Goal: Book appointment/travel/reservation

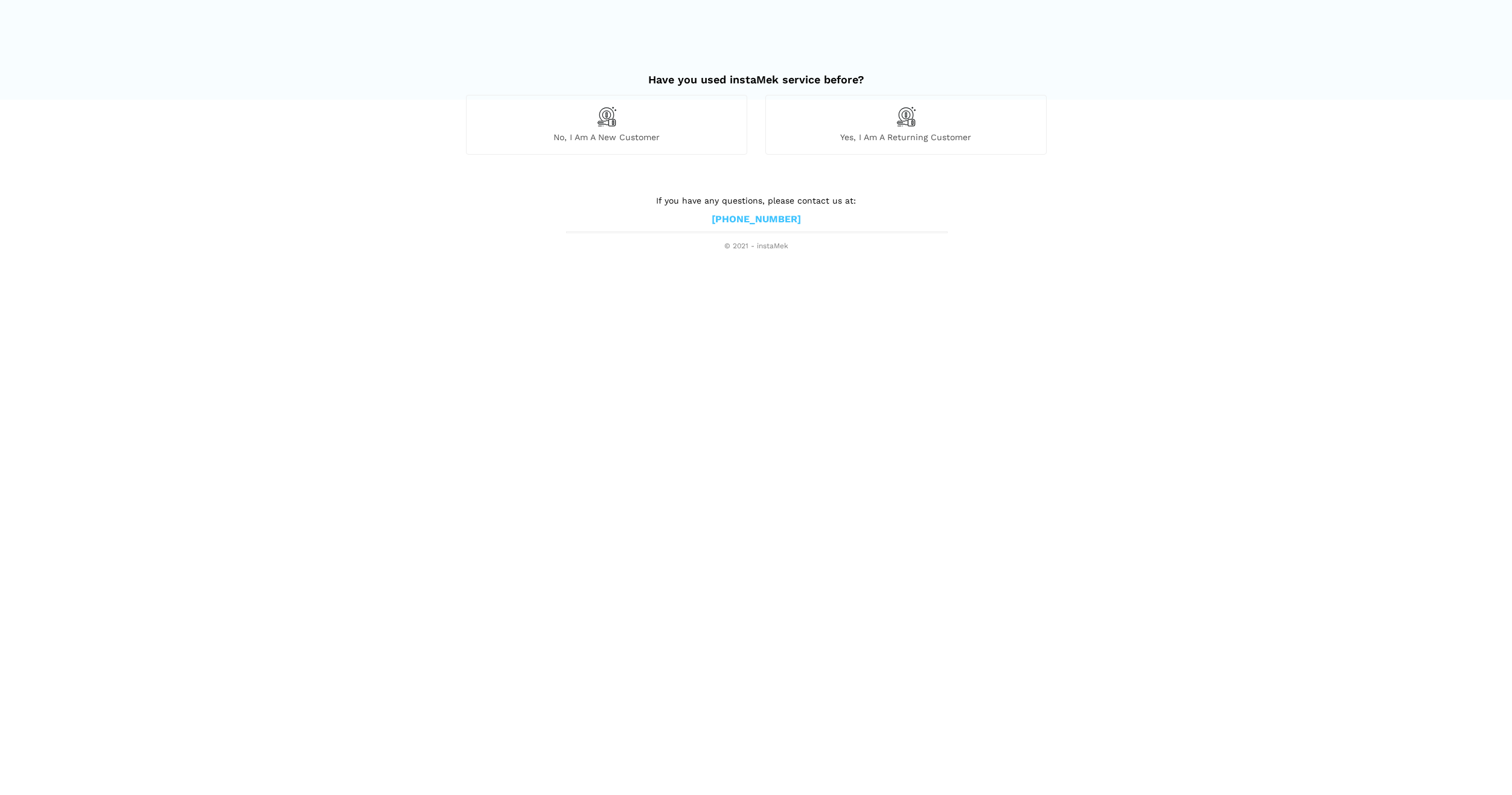
click at [622, 136] on span "No, I am a new customer" at bounding box center [606, 137] width 280 height 11
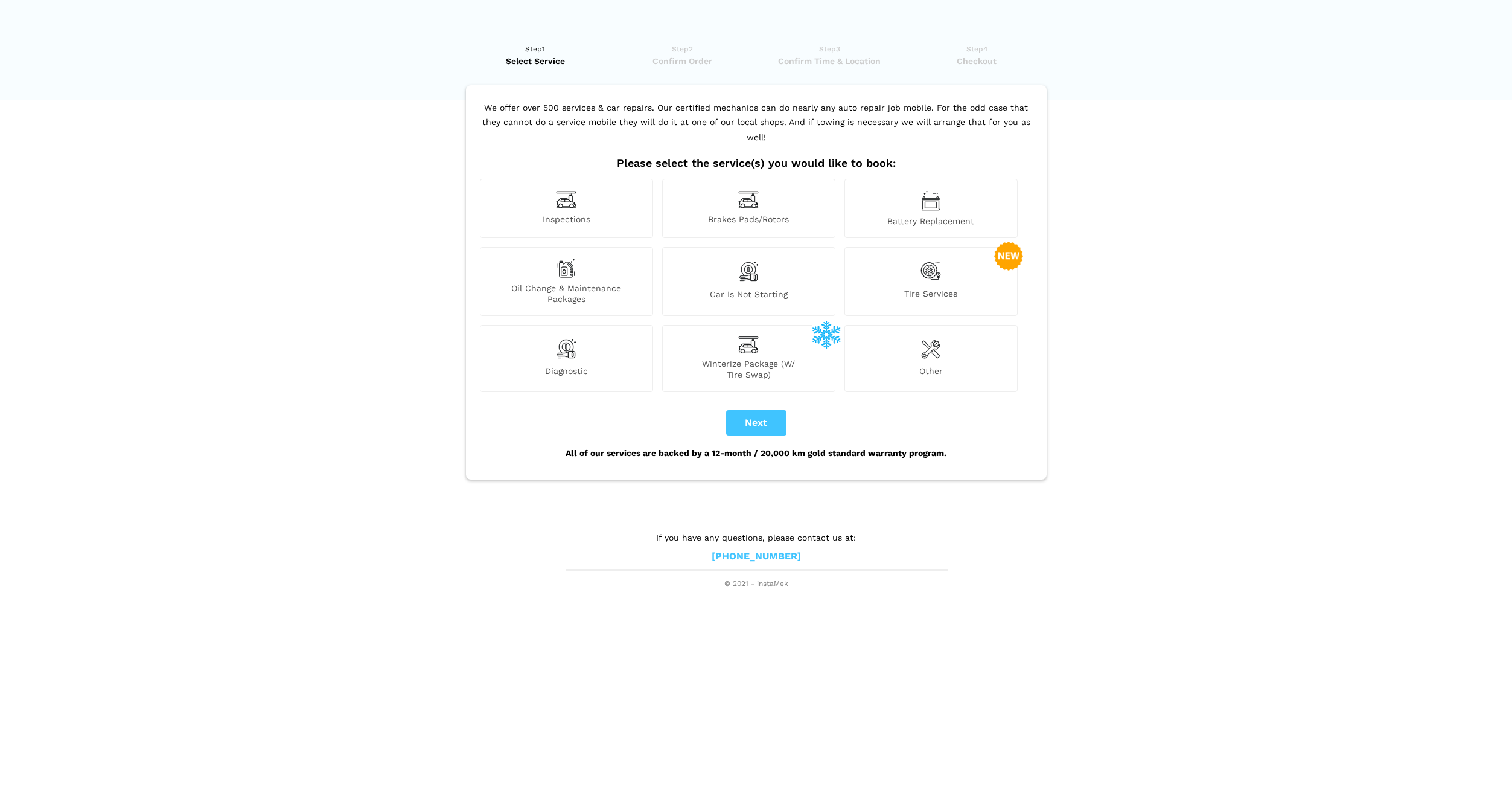
click at [954, 192] on div "Battery Replacement" at bounding box center [931, 208] width 173 height 59
click at [763, 415] on button "Next" at bounding box center [756, 423] width 61 height 26
checkbox input "true"
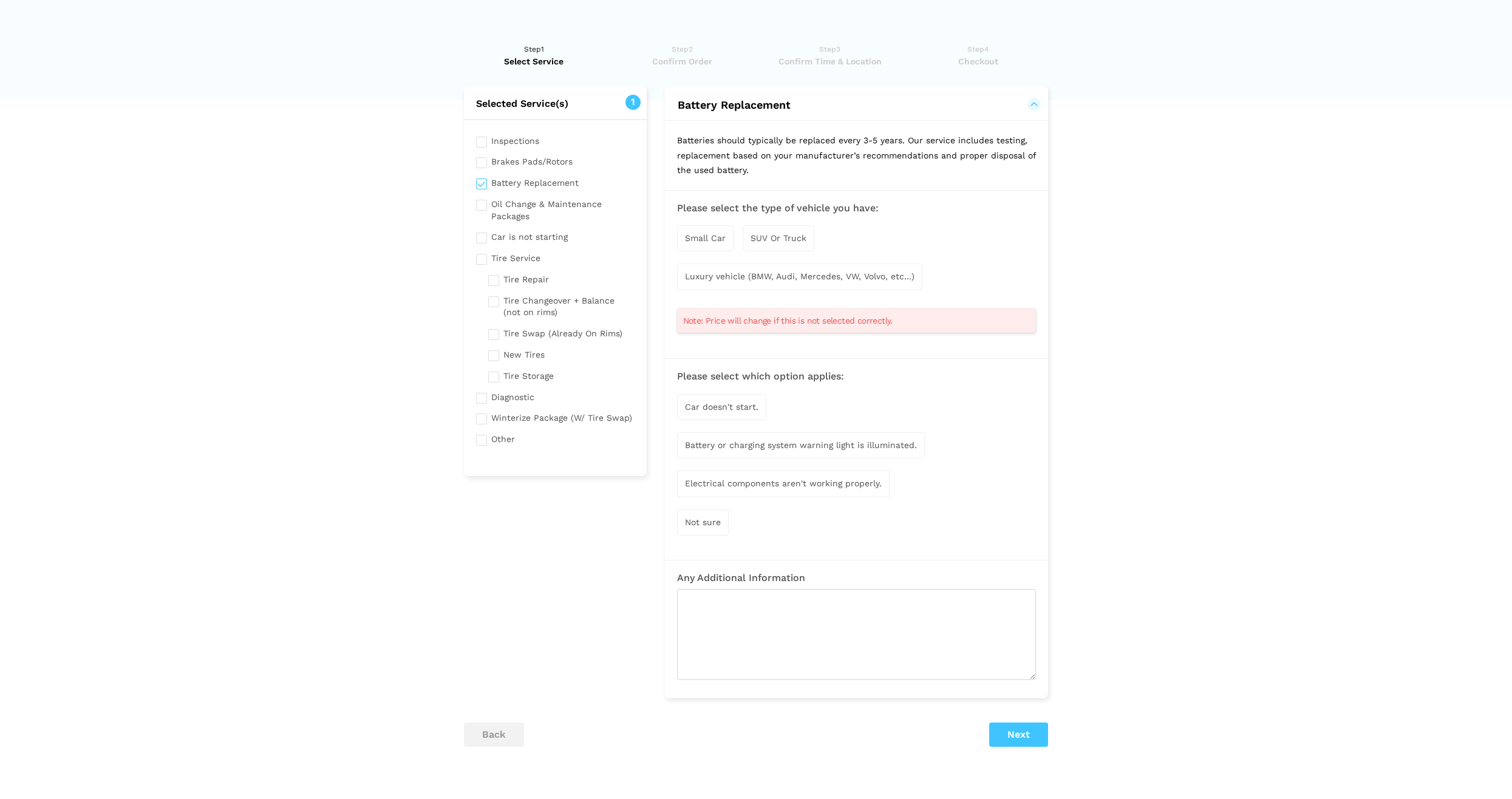
click at [769, 241] on span "SUV Or Truck" at bounding box center [778, 238] width 56 height 10
click at [768, 452] on div "Battery or charging system warning light is illuminated." at bounding box center [801, 446] width 248 height 26
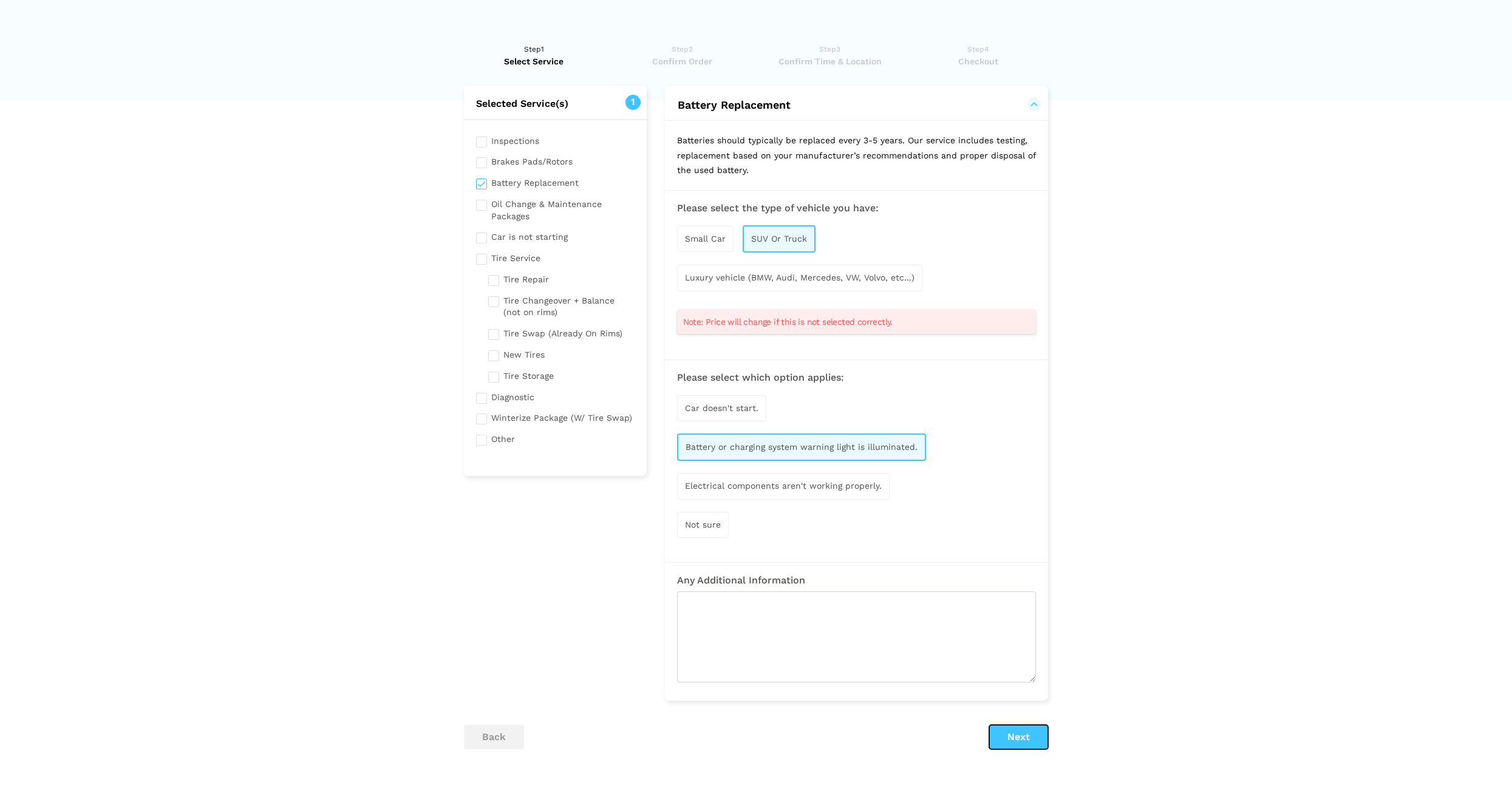
click at [1020, 745] on button "Next" at bounding box center [1018, 736] width 59 height 24
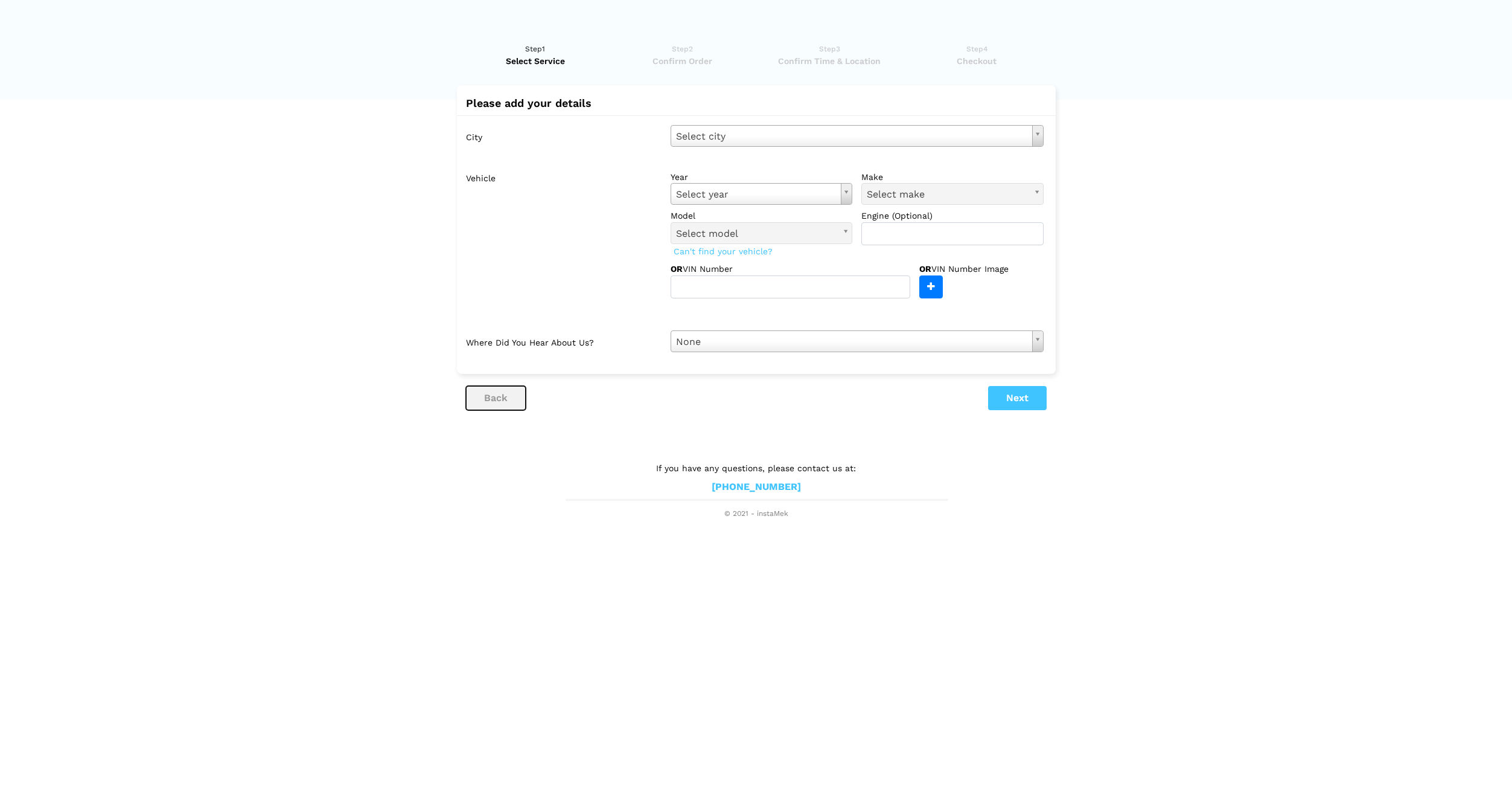
click at [478, 397] on button "back" at bounding box center [496, 398] width 60 height 24
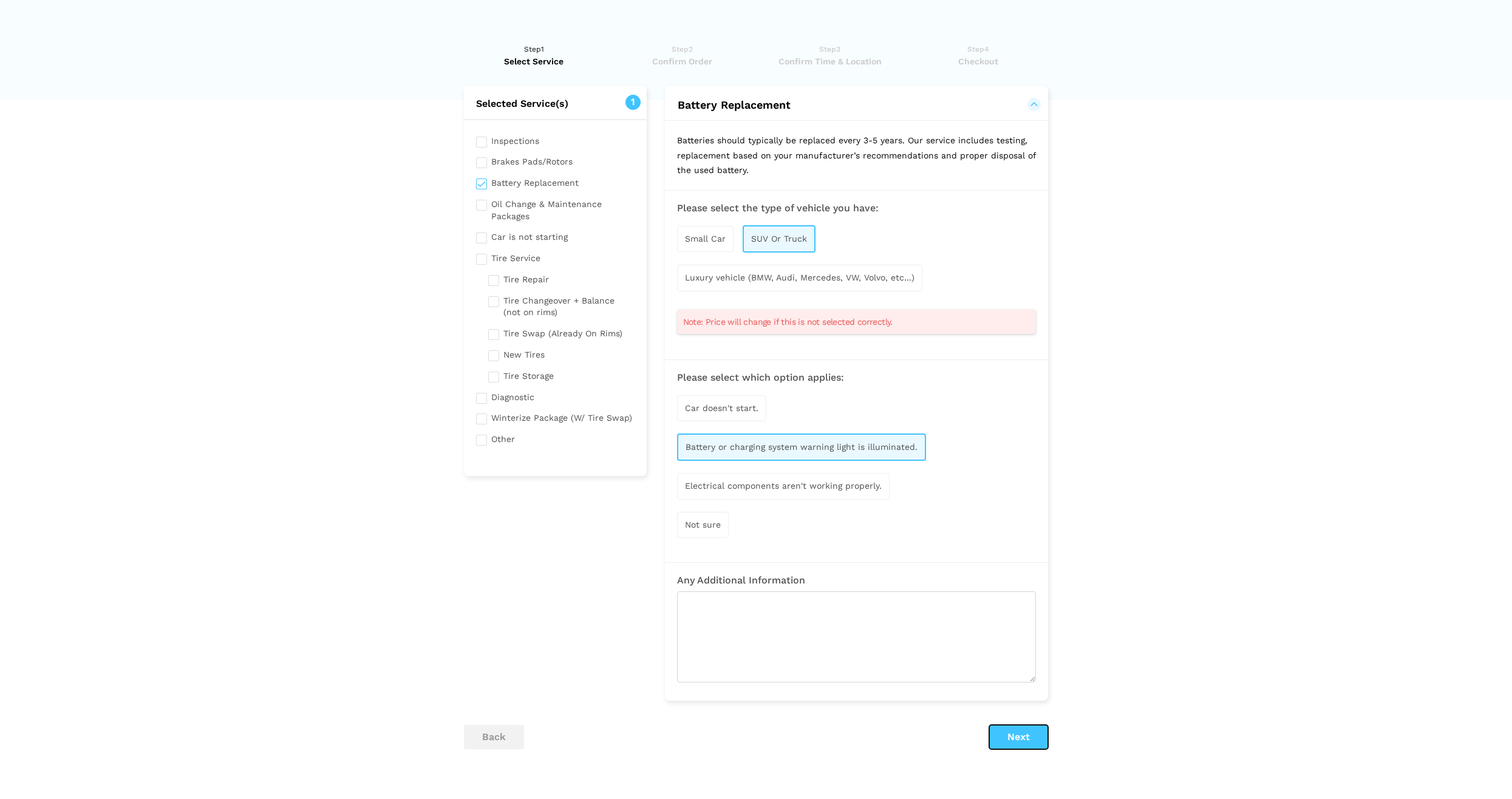
click at [1015, 738] on button "Next" at bounding box center [1018, 736] width 59 height 24
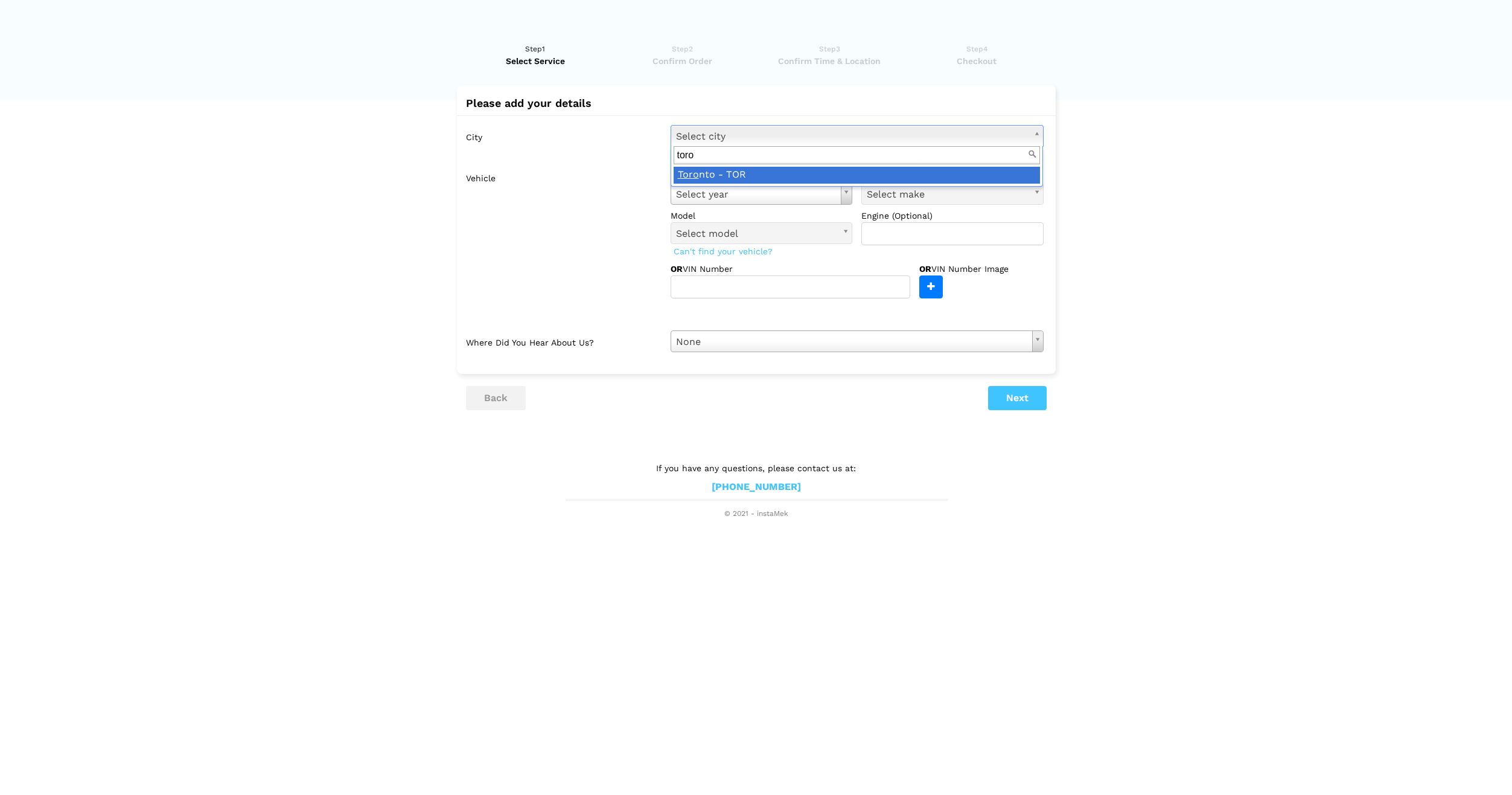
type input "toro"
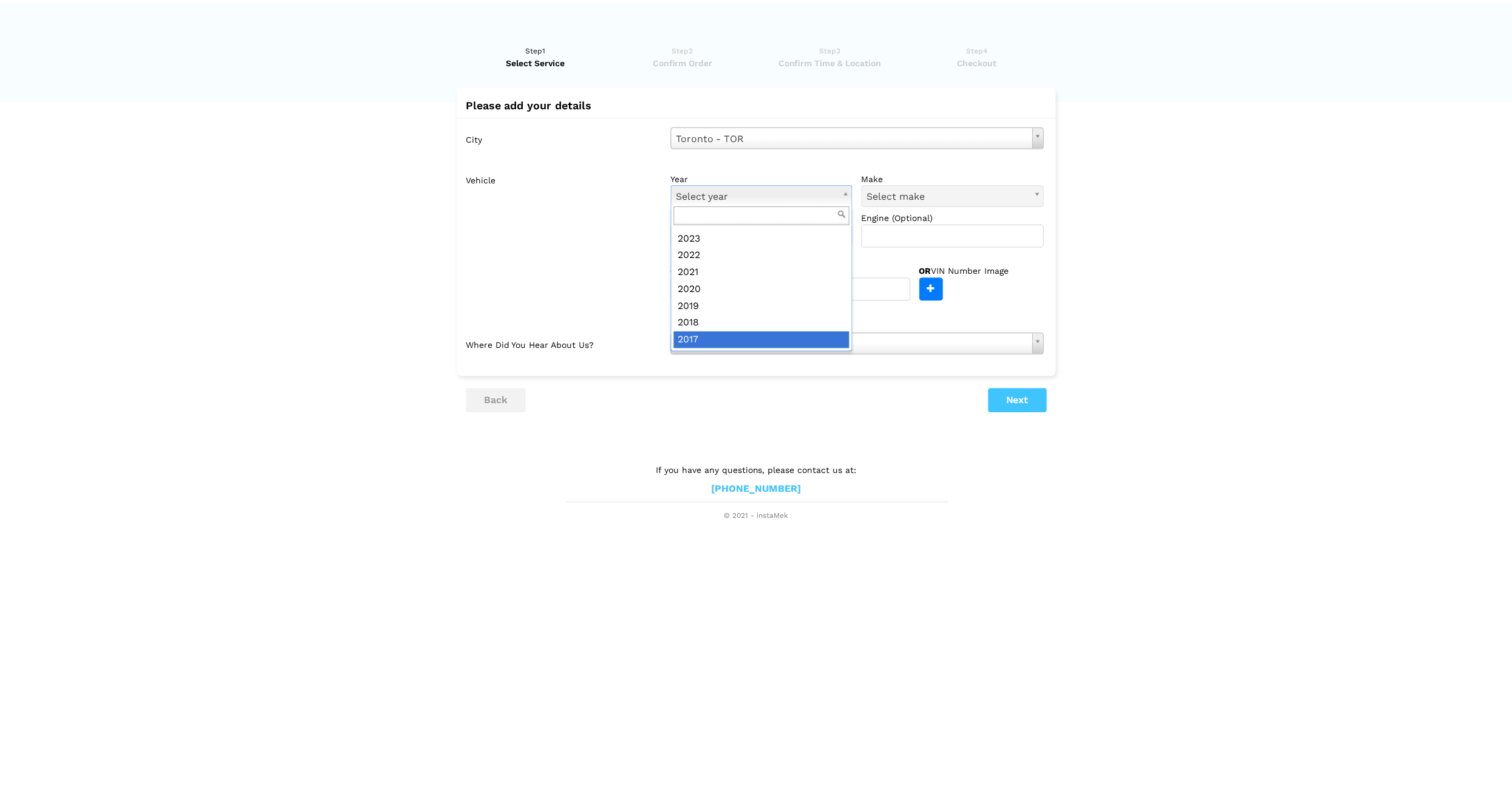
scroll to position [98, 0]
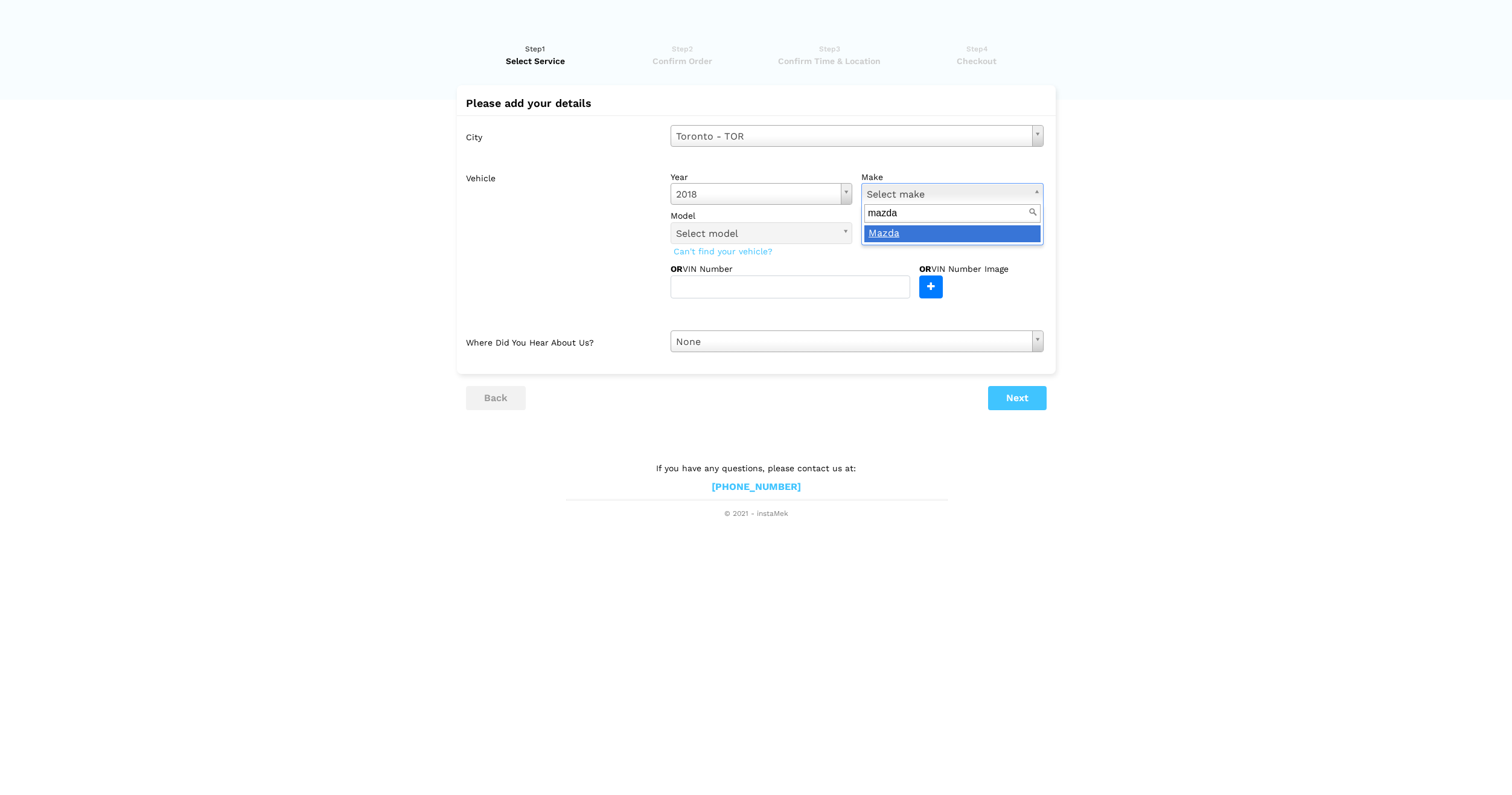
type input "mazda"
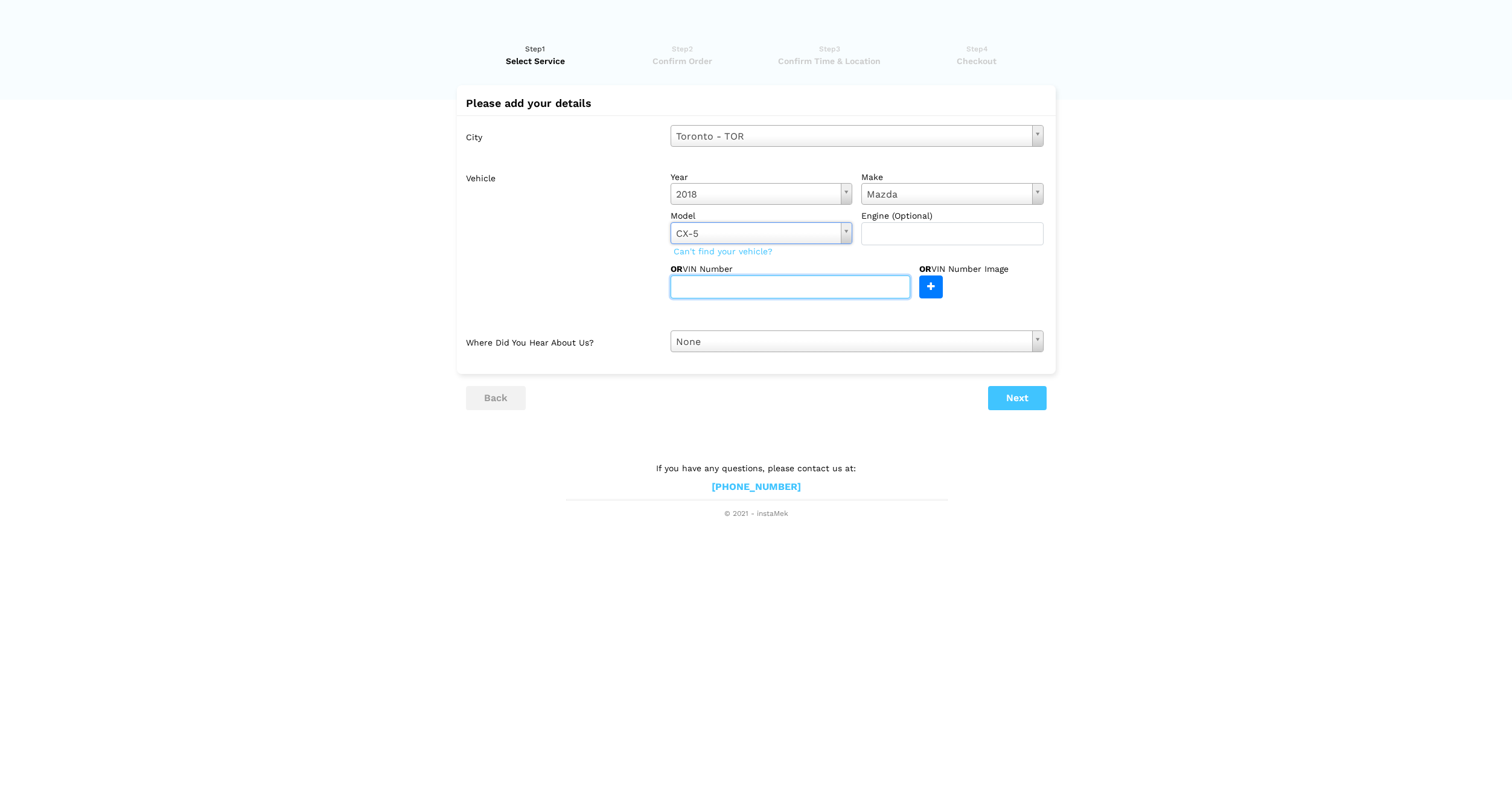
click at [810, 287] on input "text" at bounding box center [790, 286] width 240 height 23
type input "JM3KFBCM7J0448696"
click at [752, 352] on div "City Toronto - TOR Select city Edmonton- EDM Sherwood Park - EDM St. Albert - E…" at bounding box center [756, 238] width 599 height 246
click at [992, 401] on button "Next" at bounding box center [1017, 398] width 58 height 24
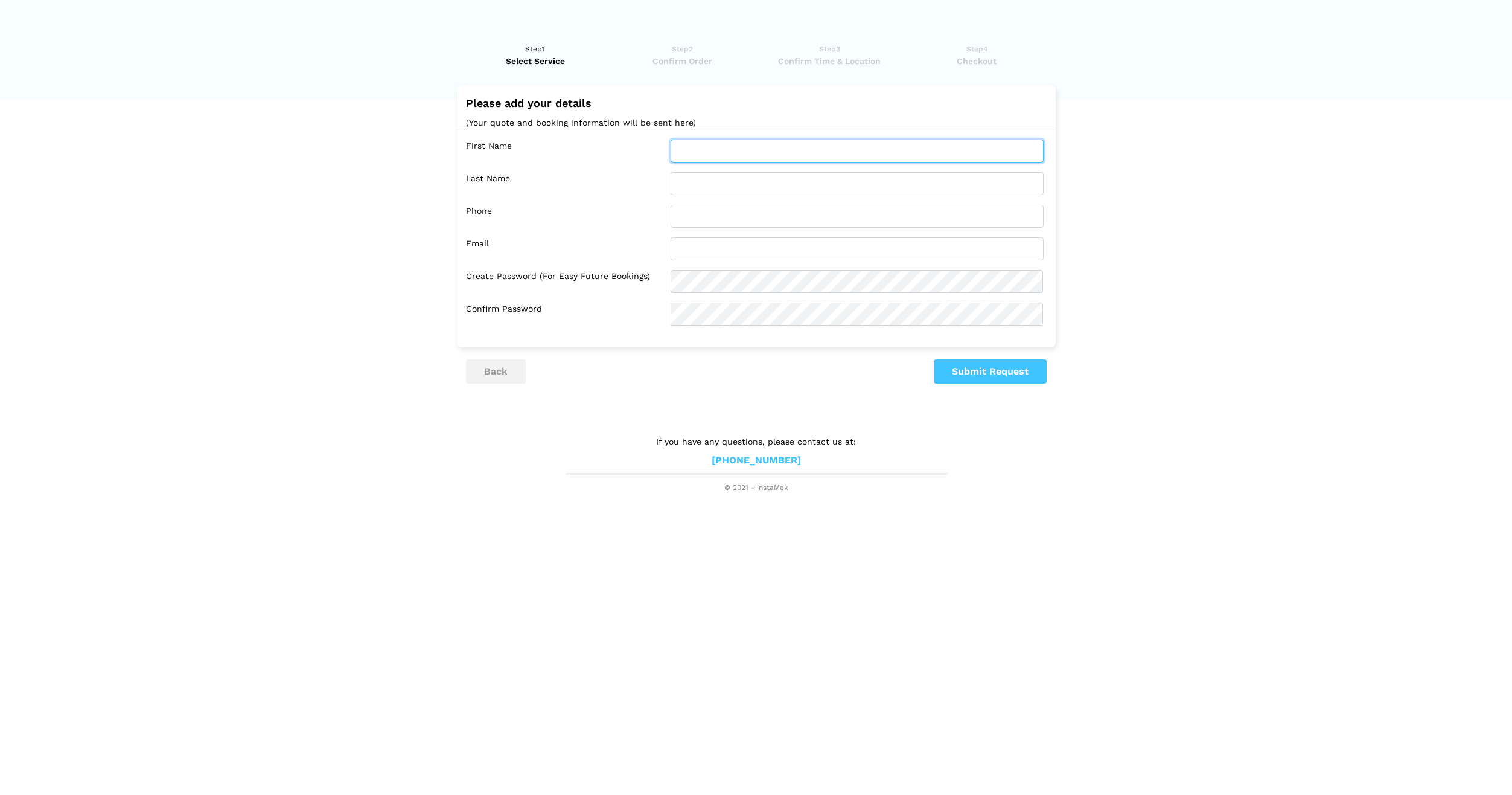
click at [778, 155] on input "text" at bounding box center [857, 151] width 373 height 23
type input "Silvialy"
type input "Tjhin"
type input "6472244597"
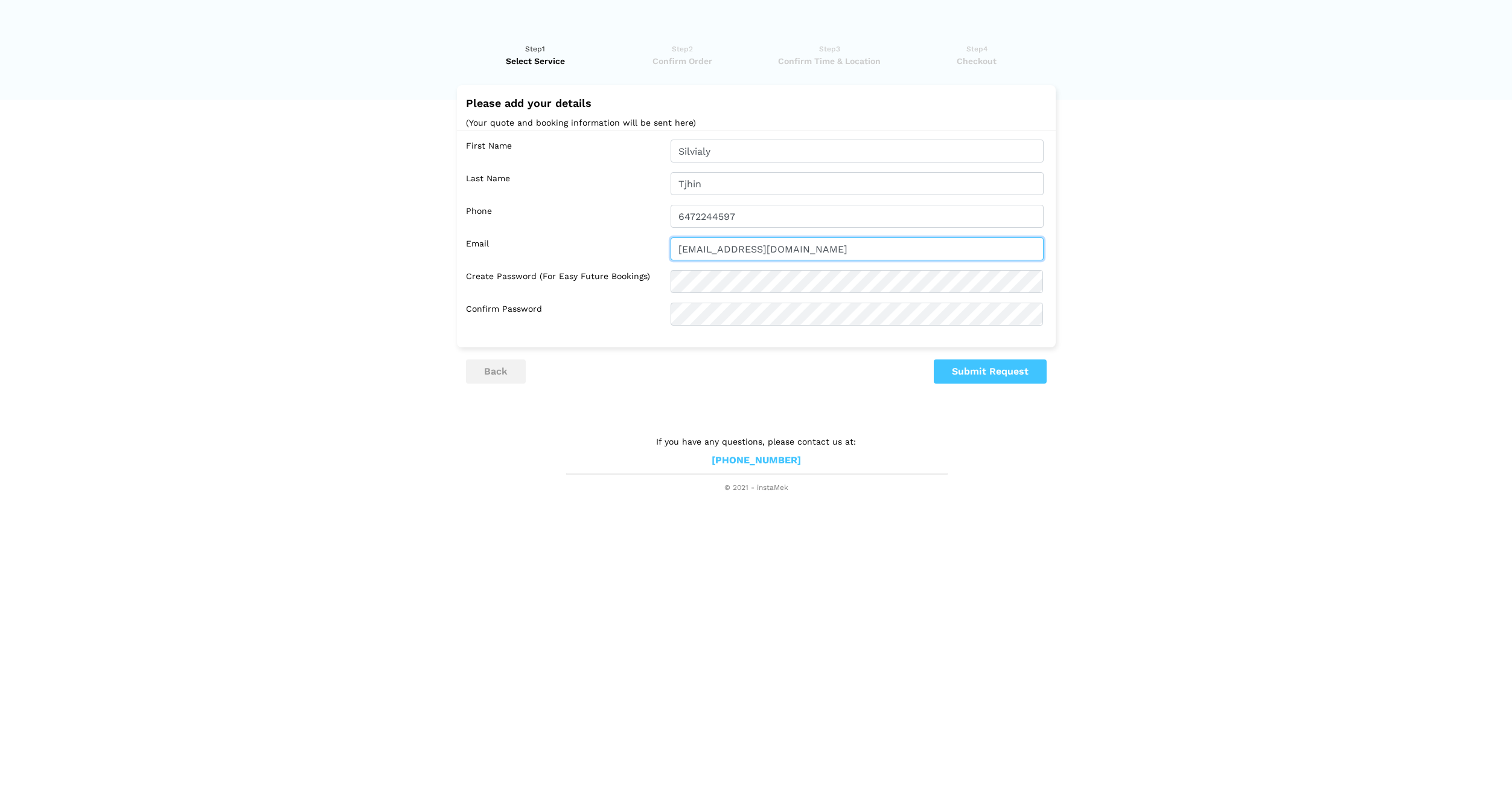
type input "stjhin@gmail.com"
click at [1031, 370] on button "Submit Request" at bounding box center [991, 372] width 113 height 24
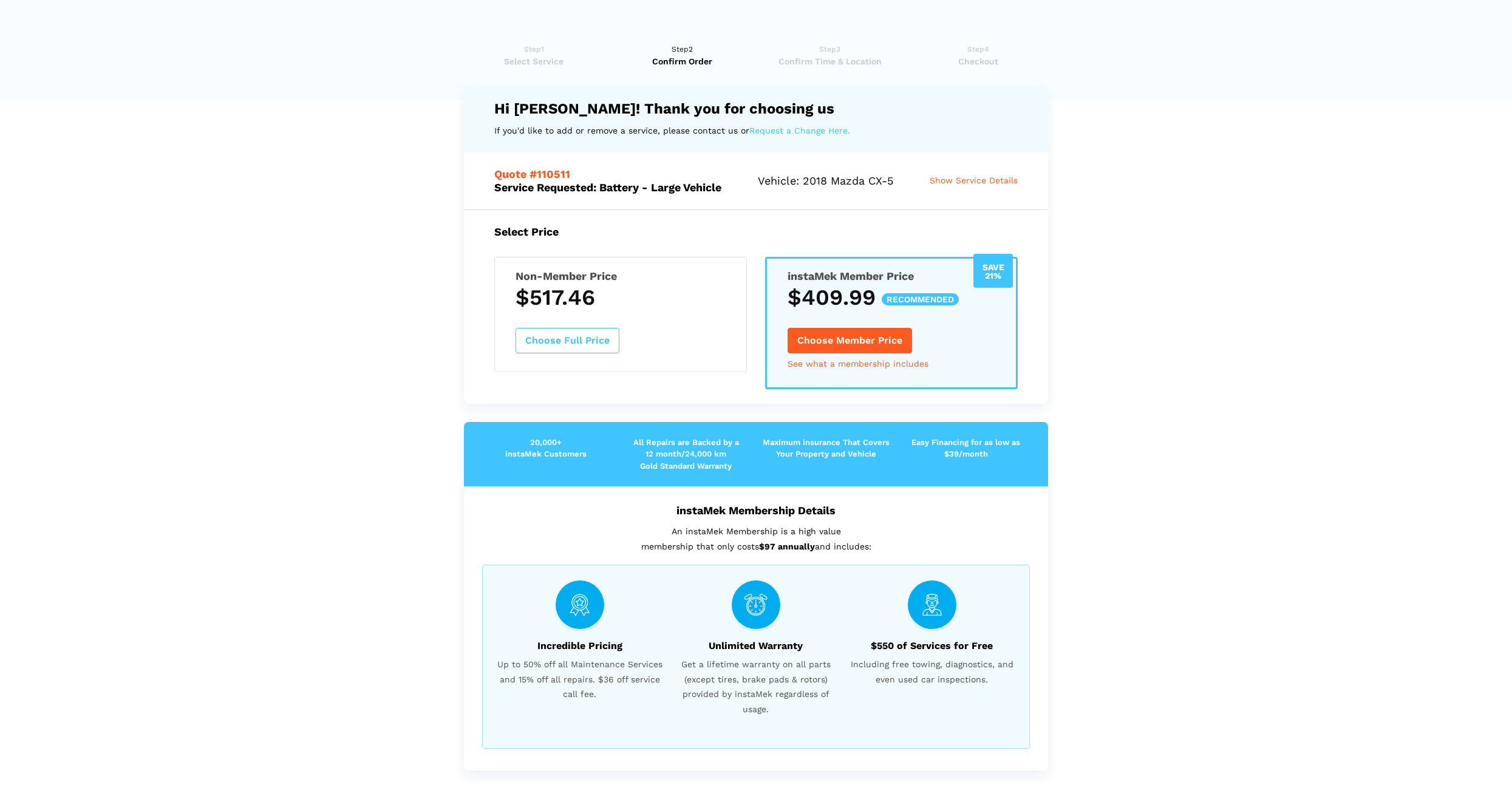
scroll to position [162, 0]
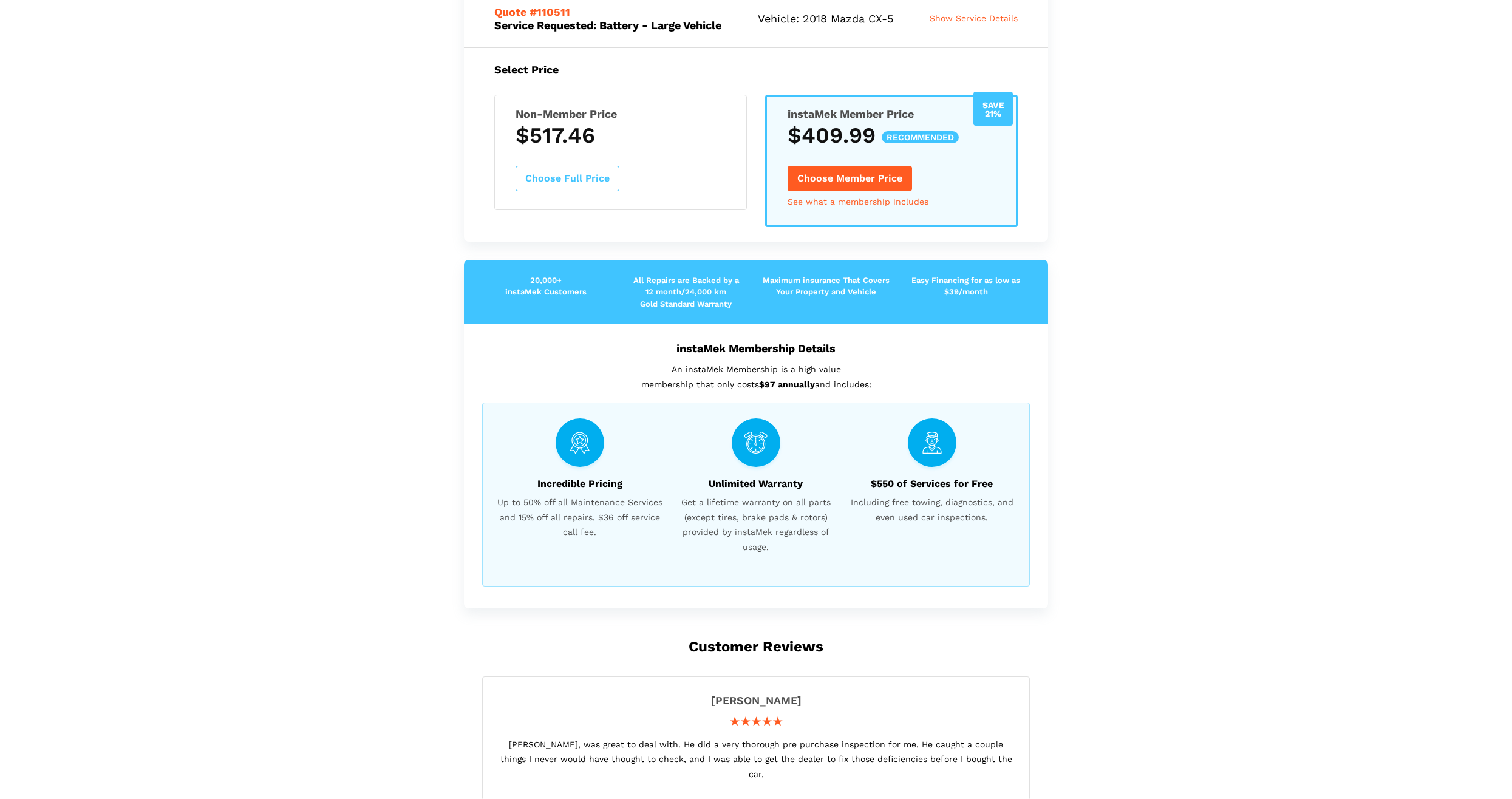
click at [612, 174] on button "Choose Full Price" at bounding box center [568, 179] width 104 height 26
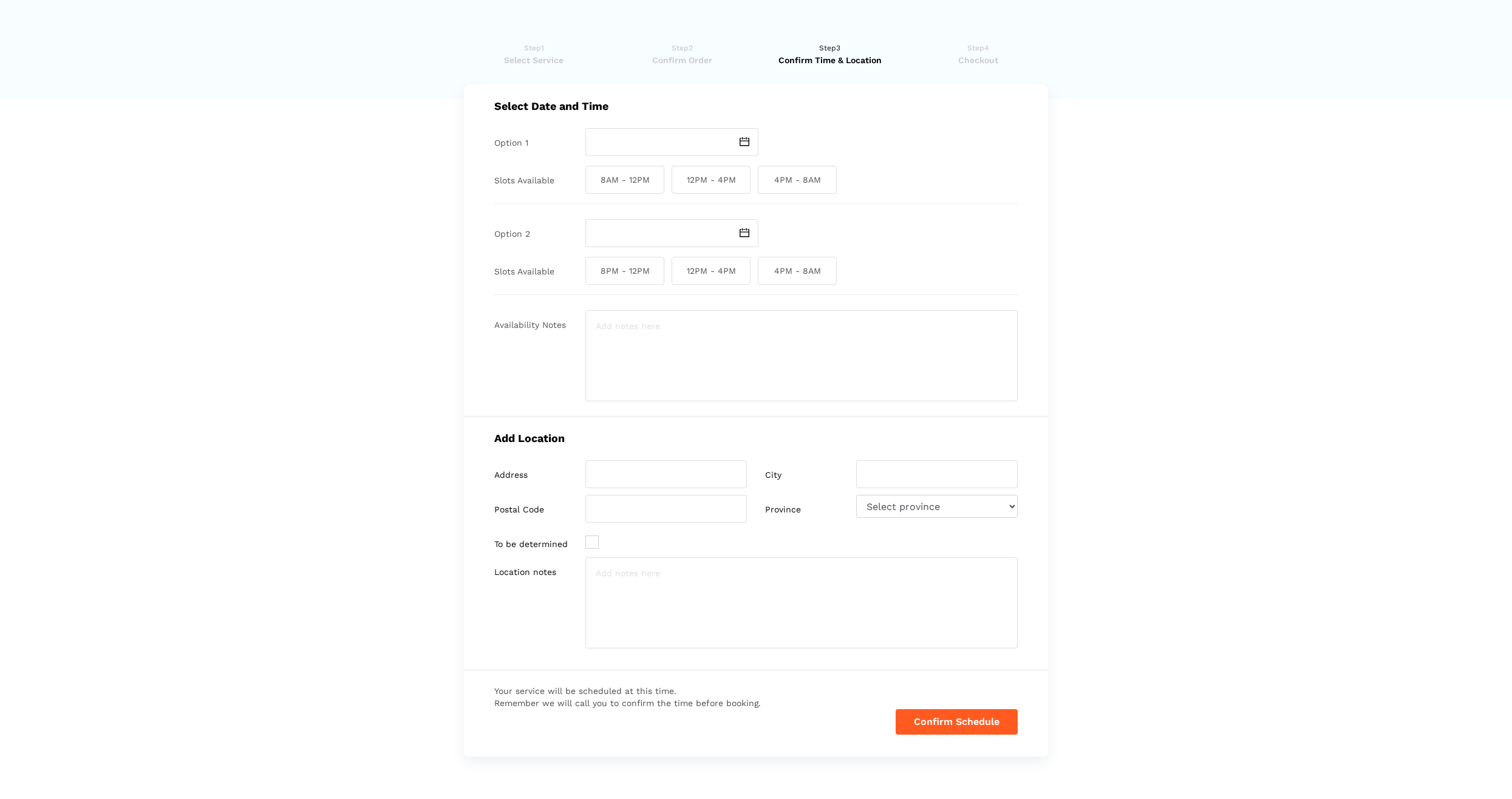
scroll to position [0, 0]
click at [643, 184] on span "8AM - 12PM" at bounding box center [625, 180] width 79 height 28
click at [593, 184] on input "8AM - 12PM" at bounding box center [589, 180] width 8 height 28
checkbox input "true"
click at [744, 142] on img at bounding box center [745, 143] width 10 height 9
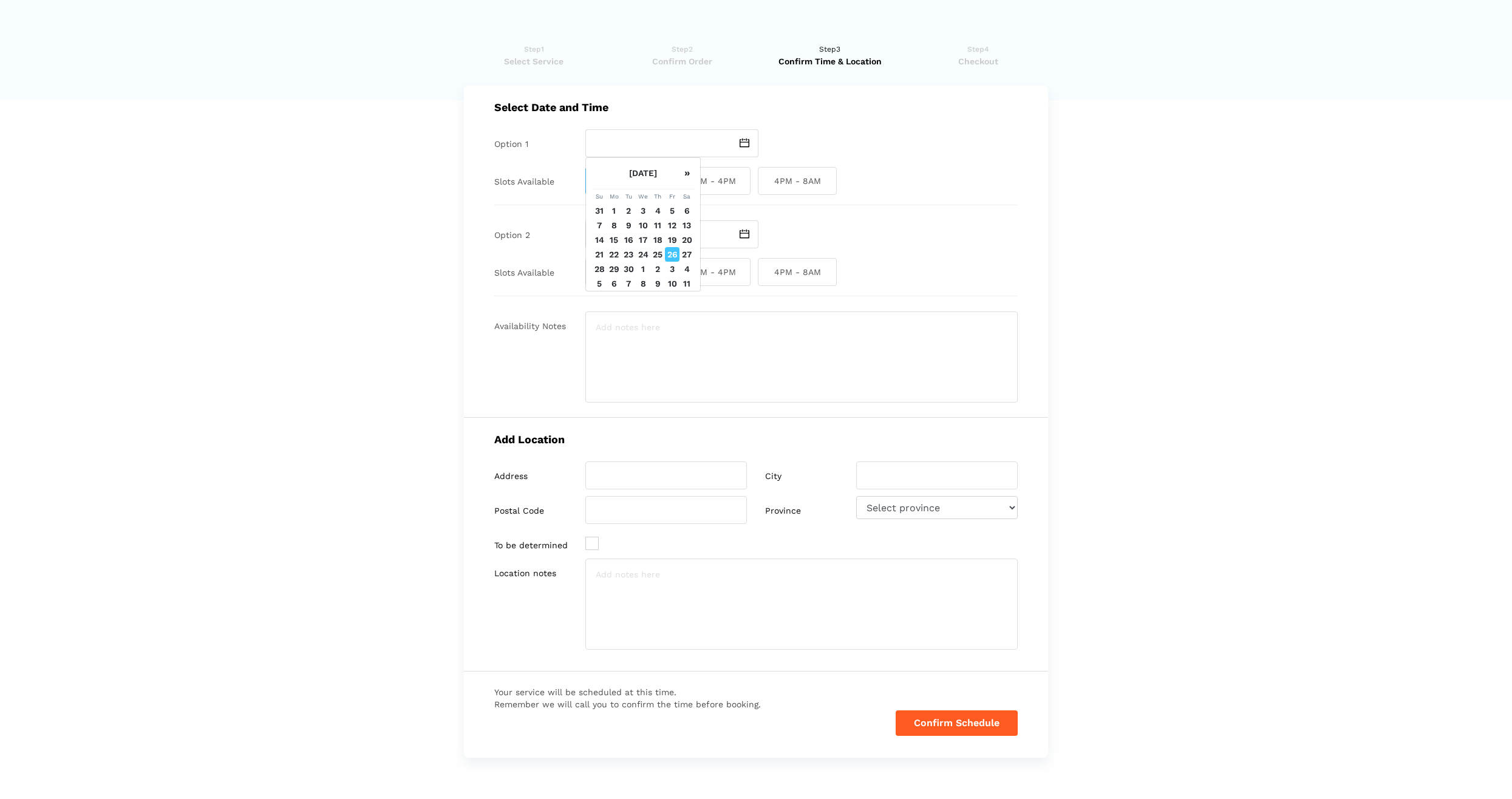
click at [686, 261] on td "27" at bounding box center [687, 254] width 14 height 14
type input "Saturday September 27 2025"
click at [655, 241] on input "text" at bounding box center [657, 234] width 145 height 28
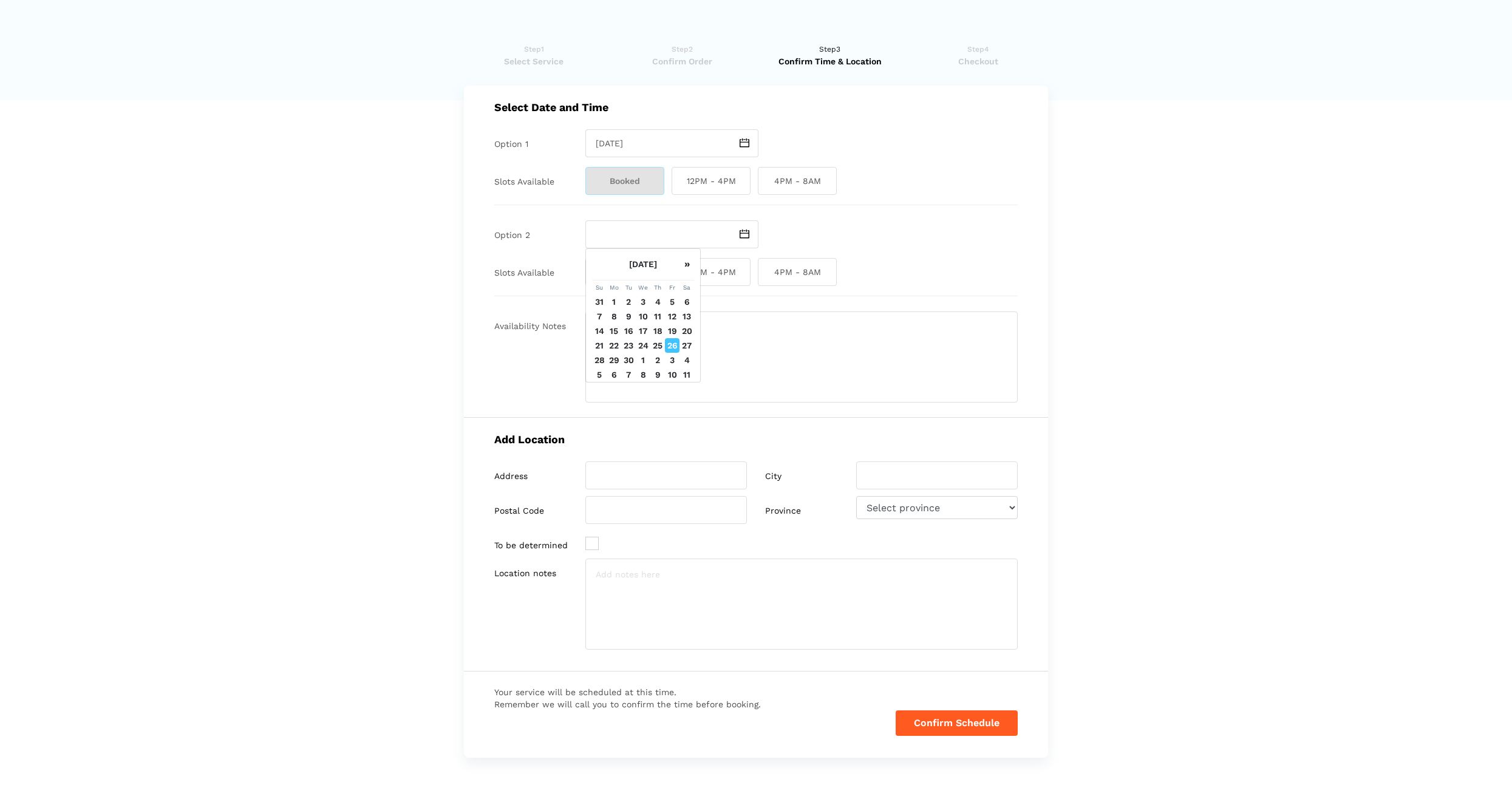
click at [613, 367] on td "29" at bounding box center [614, 360] width 14 height 14
type input "Monday September 29 2025"
click at [610, 273] on span "8AM - 12PM" at bounding box center [625, 272] width 79 height 28
click at [593, 273] on input "8AM - 12PM" at bounding box center [589, 272] width 8 height 28
checkbox input "true"
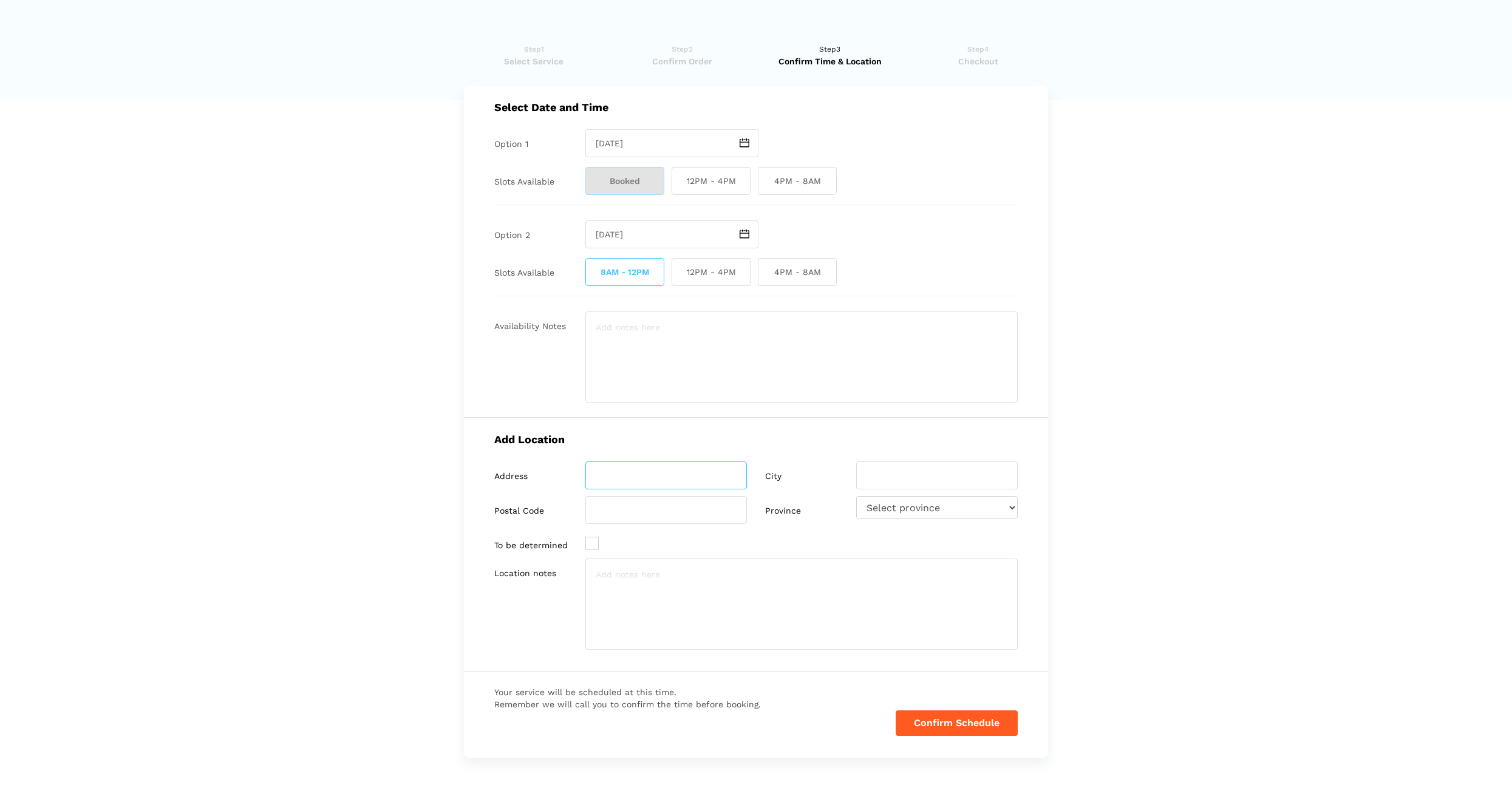
click at [653, 484] on input "search" at bounding box center [665, 475] width 161 height 28
type input "68 Abell Street"
type input "Toronto"
type input "M6J 0B1"
click at [927, 724] on button "Confirm Schedule" at bounding box center [956, 723] width 122 height 26
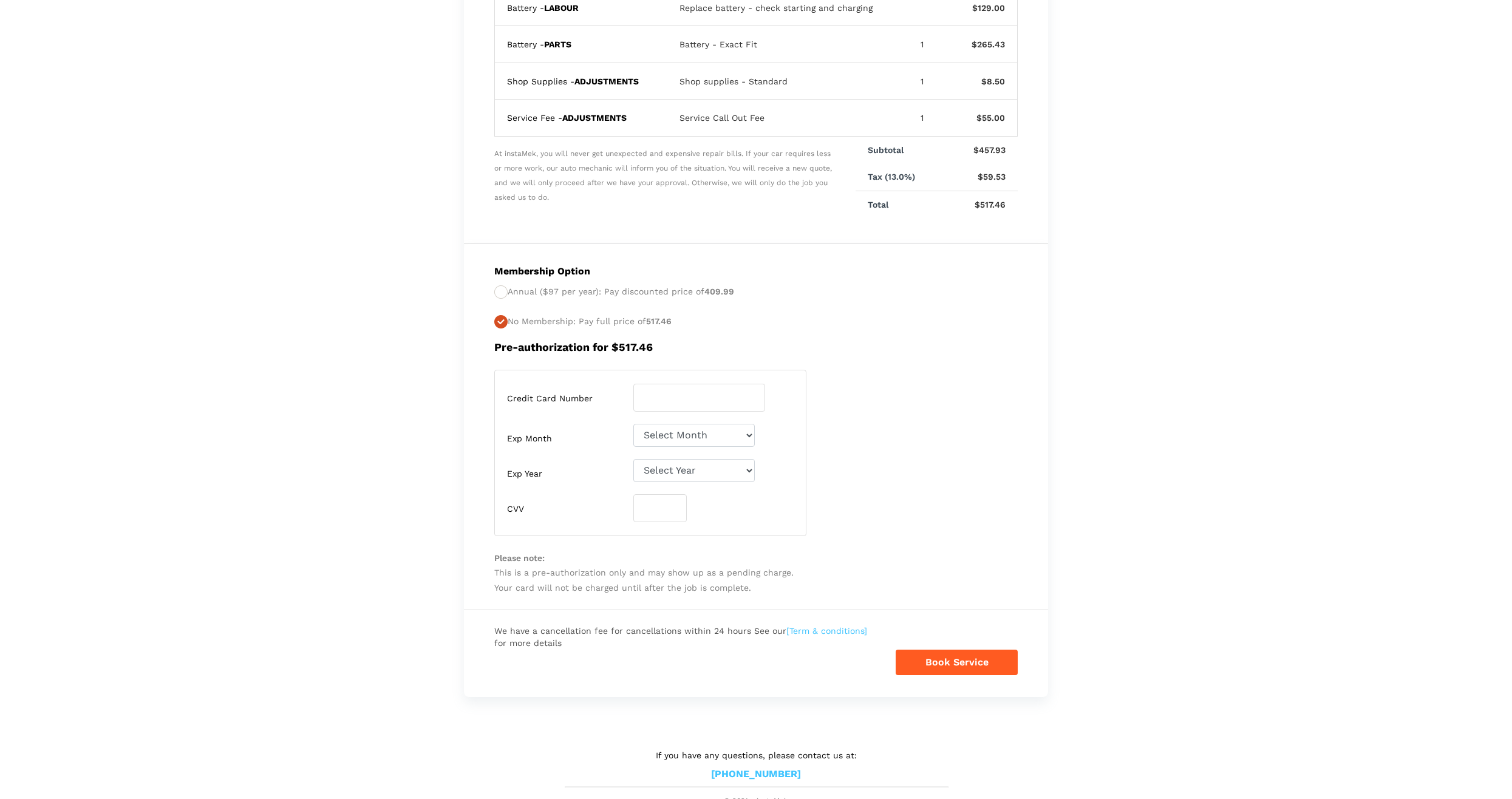
scroll to position [184, 0]
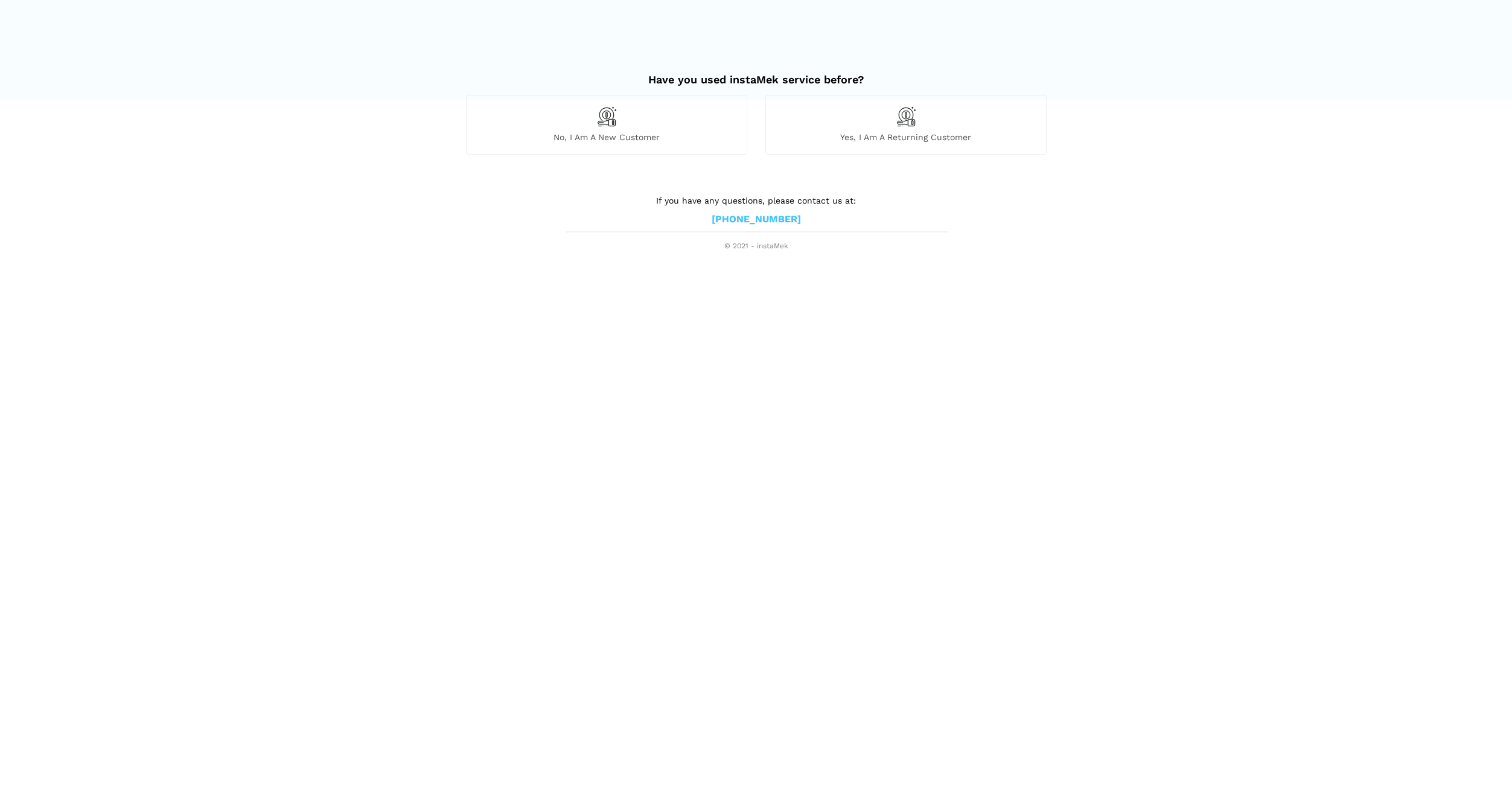
click at [644, 147] on div "No, I am a new customer" at bounding box center [607, 124] width 281 height 59
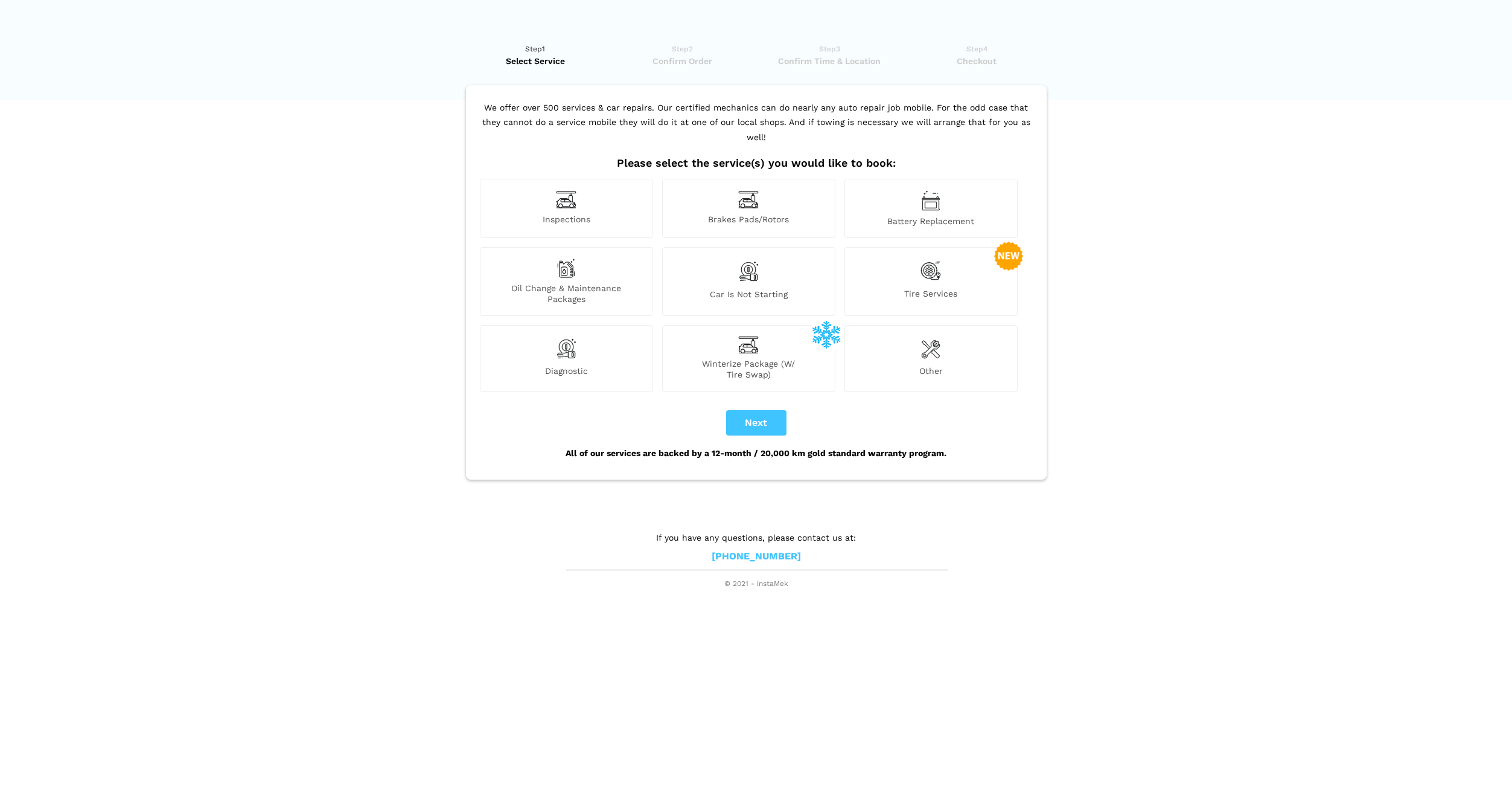
click at [933, 191] on img at bounding box center [931, 201] width 19 height 21
click at [763, 410] on button "Next" at bounding box center [756, 423] width 61 height 26
checkbox input "true"
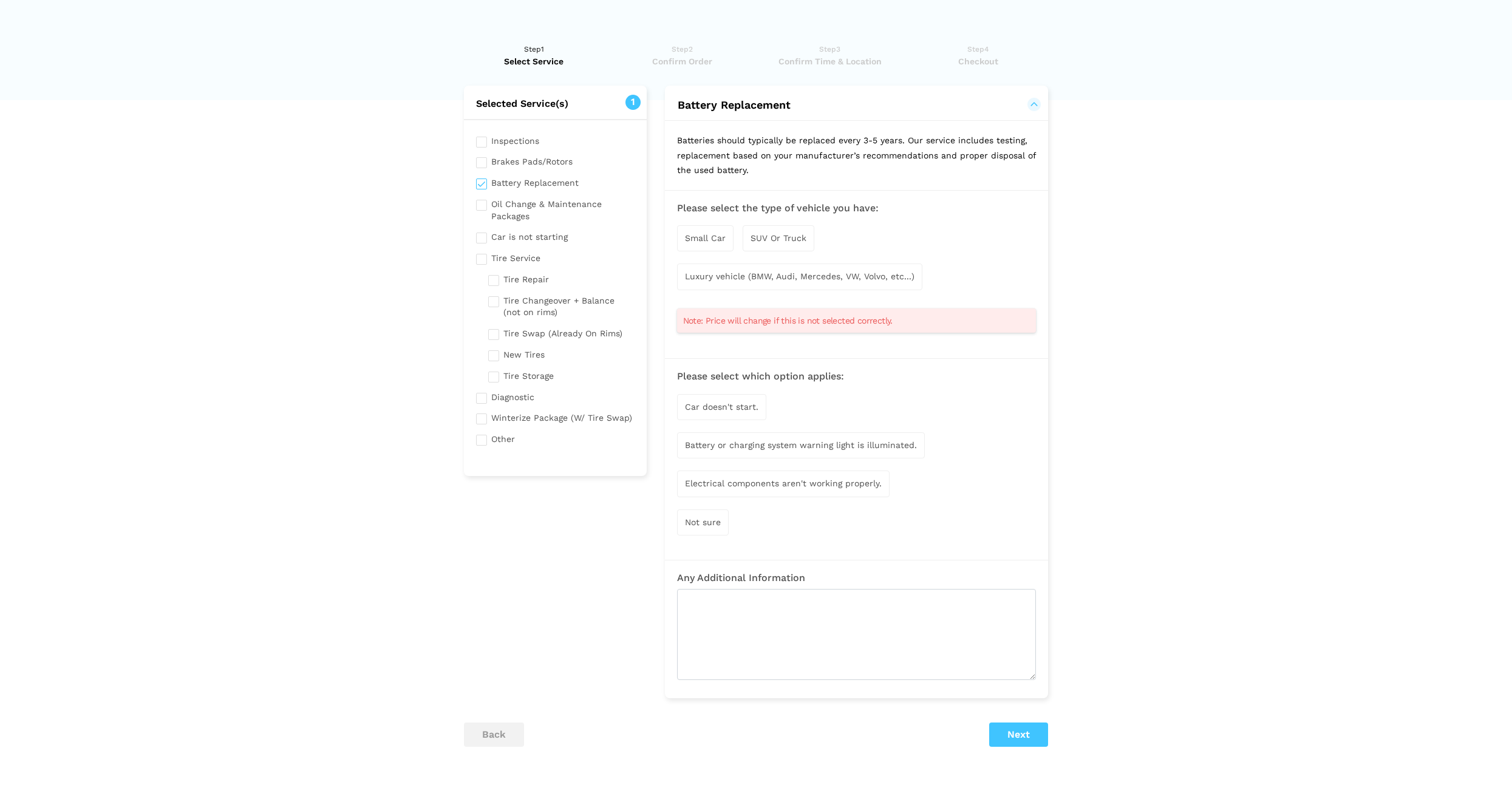
click at [780, 239] on span "SUV Or Truck" at bounding box center [778, 238] width 56 height 10
